Goal: Book appointment/travel/reservation

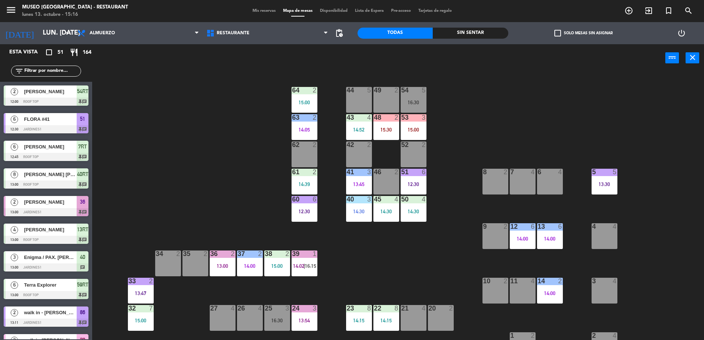
click at [363, 161] on div "42 2" at bounding box center [359, 155] width 26 height 26
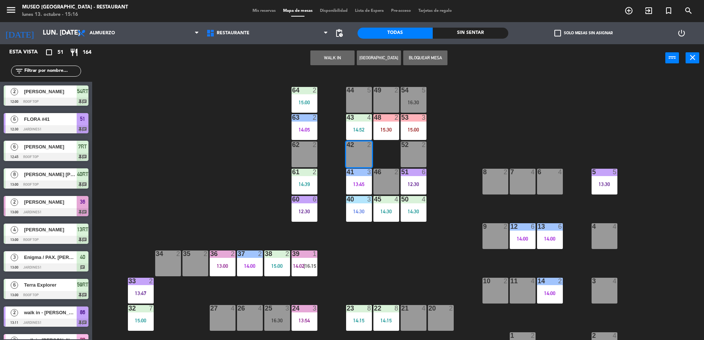
drag, startPoint x: 344, startPoint y: 57, endPoint x: 344, endPoint y: 66, distance: 8.1
click at [344, 66] on div "WALK IN [GEOGRAPHIC_DATA] Bloquear Mesa power_input close" at bounding box center [378, 58] width 573 height 28
click at [336, 57] on button "WALK IN" at bounding box center [332, 57] width 44 height 15
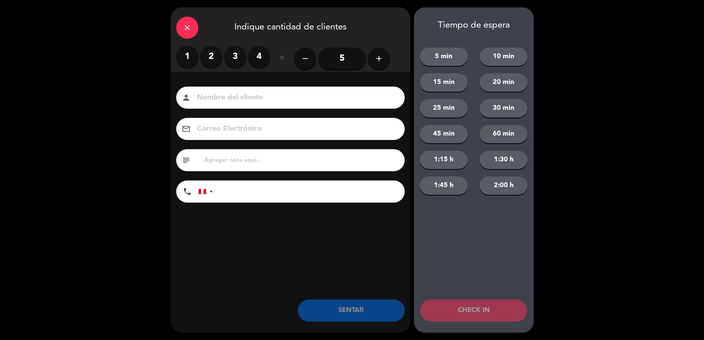
click at [213, 56] on label "2" at bounding box center [211, 57] width 22 height 22
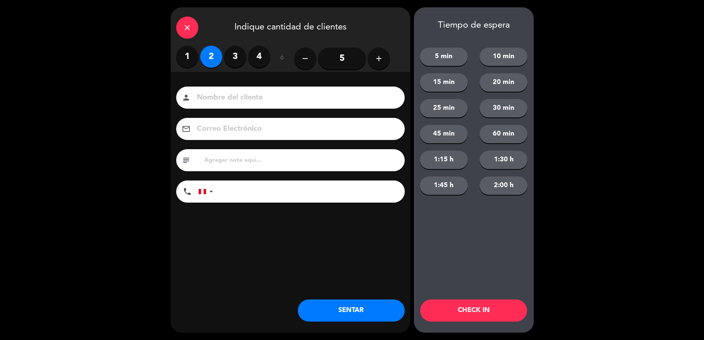
click at [235, 95] on input at bounding box center [295, 97] width 199 height 13
type input "walk in [GEOGRAPHIC_DATA]"
click at [260, 200] on input "tel" at bounding box center [312, 192] width 184 height 22
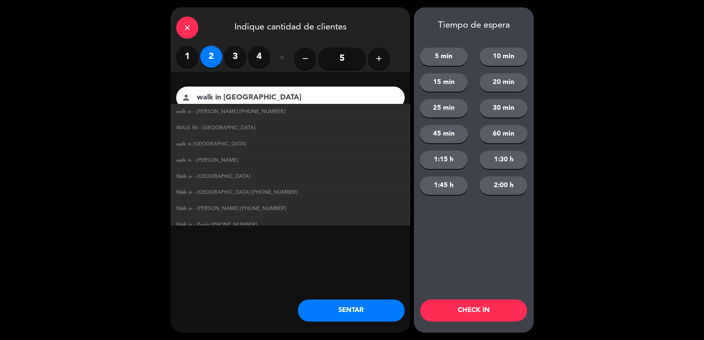
type input "[PHONE_NUMBER]"
click at [306, 273] on div "close Indique cantidad de clientes 1 2 3 4 ó remove 5 add Nombre del cliente pe…" at bounding box center [291, 169] width 240 height 325
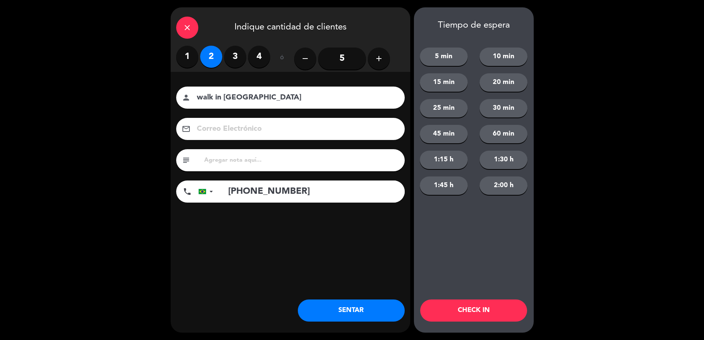
click at [318, 301] on button "SENTAR" at bounding box center [351, 311] width 107 height 22
